Goal: Book appointment/travel/reservation

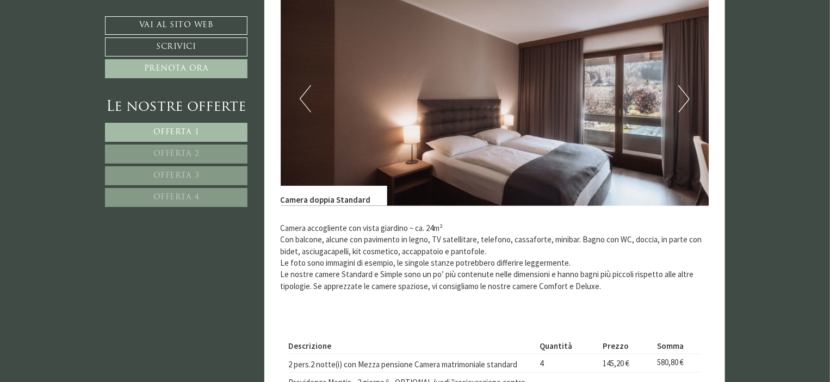
scroll to position [489, 0]
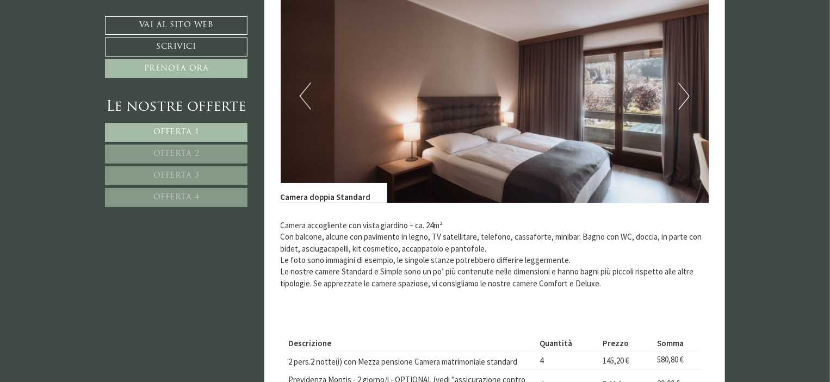
click at [689, 89] on button "Next" at bounding box center [683, 96] width 11 height 27
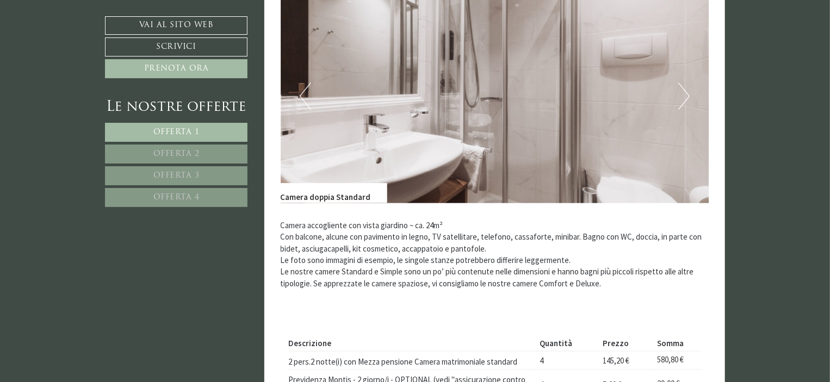
click at [686, 93] on button "Next" at bounding box center [683, 96] width 11 height 27
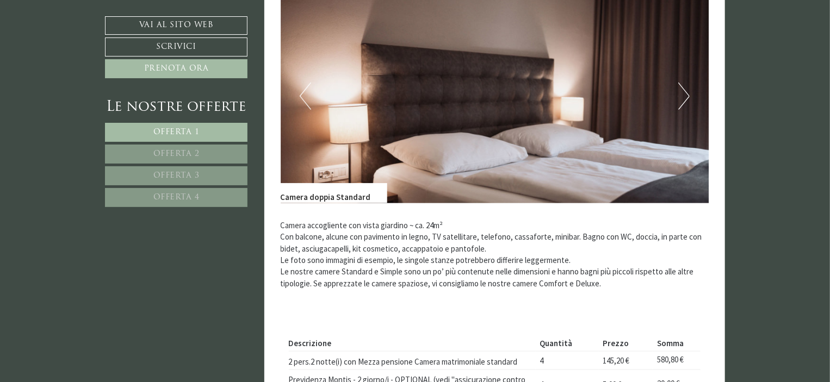
click at [686, 93] on button "Next" at bounding box center [683, 96] width 11 height 27
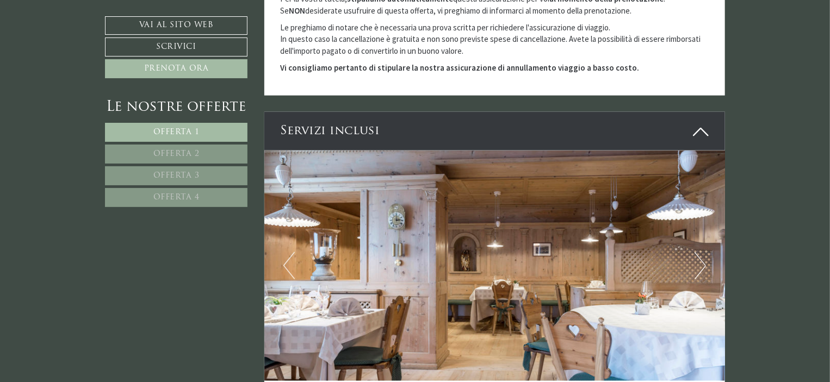
scroll to position [2882, 0]
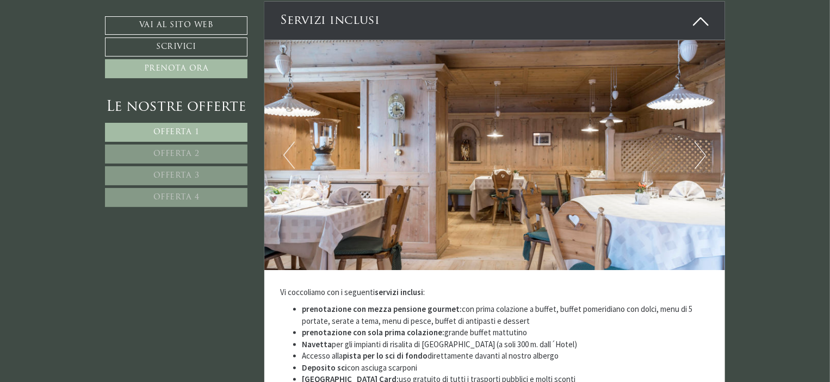
click at [711, 115] on img at bounding box center [494, 155] width 461 height 231
click at [706, 116] on img at bounding box center [494, 155] width 461 height 231
click at [702, 142] on button "Next" at bounding box center [700, 155] width 11 height 27
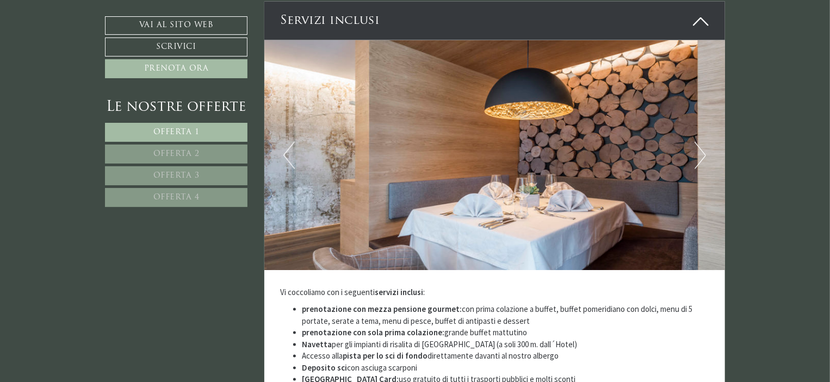
click at [701, 142] on button "Next" at bounding box center [700, 155] width 11 height 27
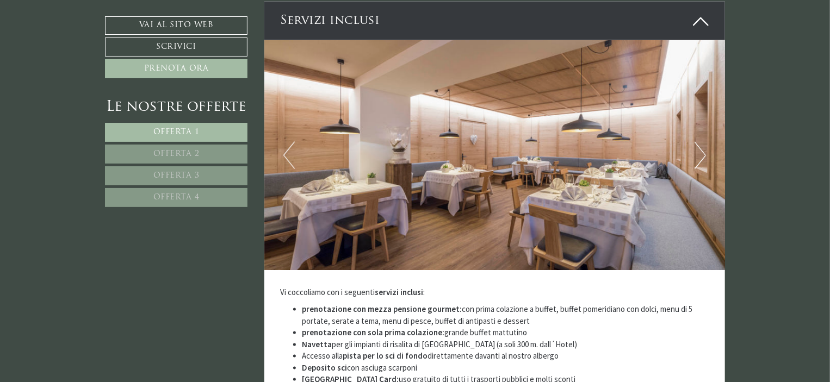
click at [701, 142] on button "Next" at bounding box center [700, 155] width 11 height 27
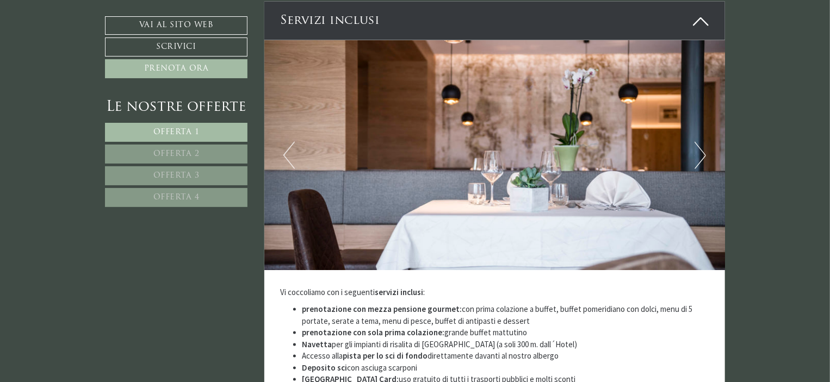
click at [700, 142] on button "Next" at bounding box center [700, 155] width 11 height 27
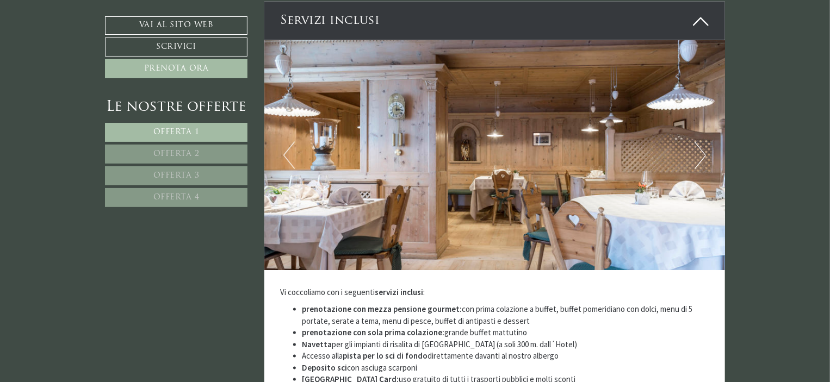
click at [700, 142] on button "Next" at bounding box center [700, 155] width 11 height 27
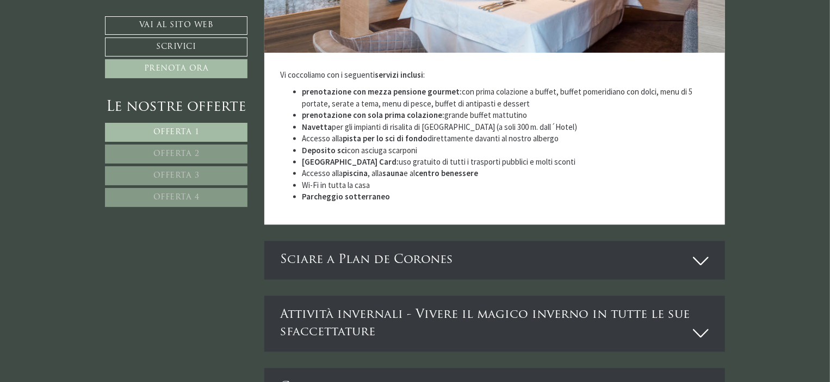
scroll to position [3209, 0]
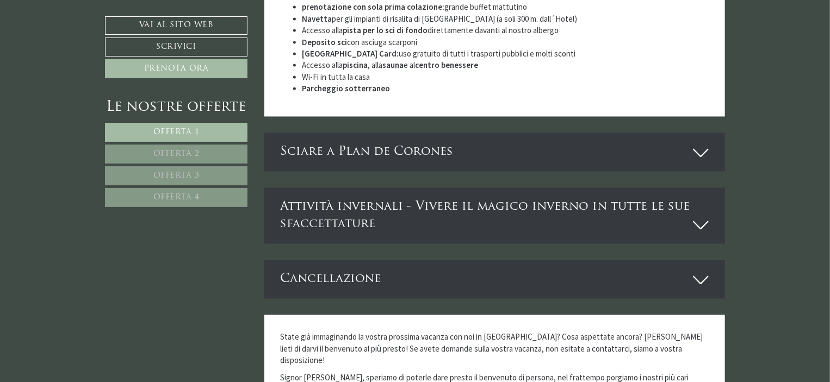
click at [435, 133] on div "Sciare a Plan de Corones" at bounding box center [494, 152] width 461 height 39
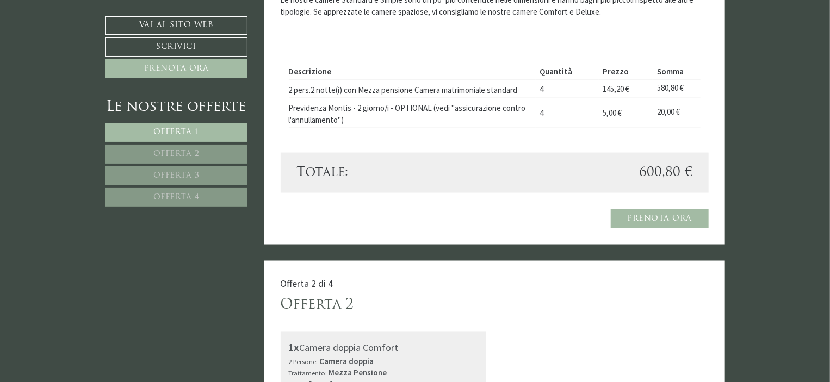
scroll to position [489, 0]
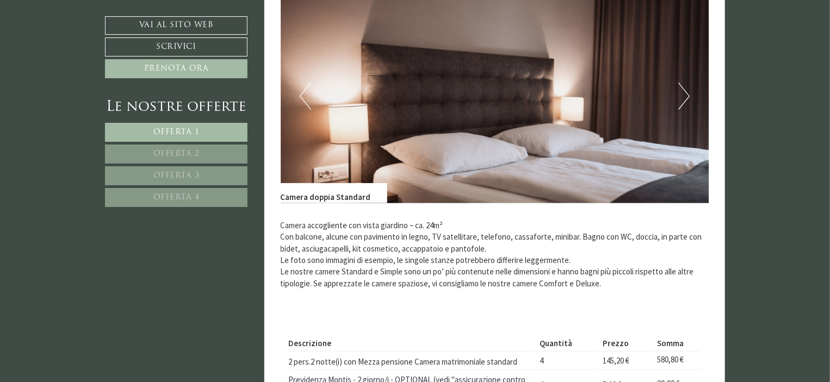
click at [372, 191] on div "Camera doppia Standard" at bounding box center [334, 193] width 107 height 20
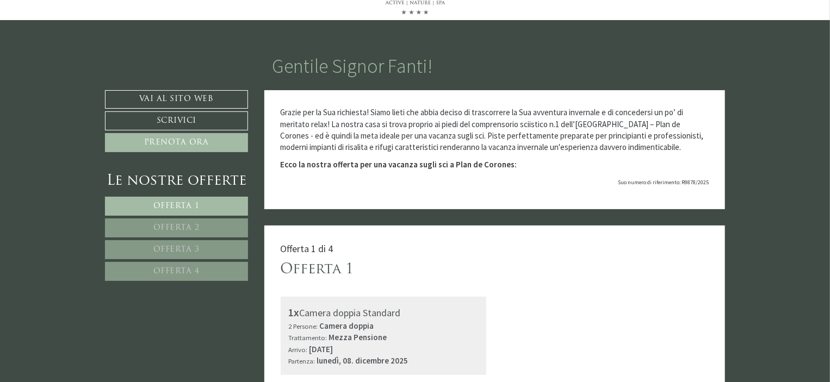
scroll to position [163, 0]
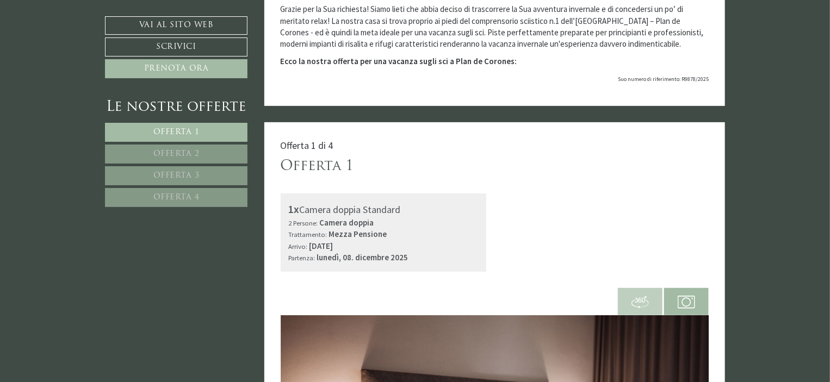
click at [651, 302] on span at bounding box center [640, 302] width 45 height 38
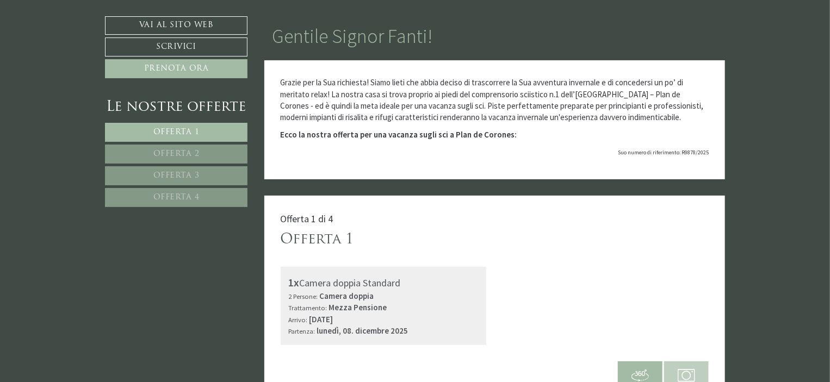
scroll to position [0, 0]
